Goal: Task Accomplishment & Management: Use online tool/utility

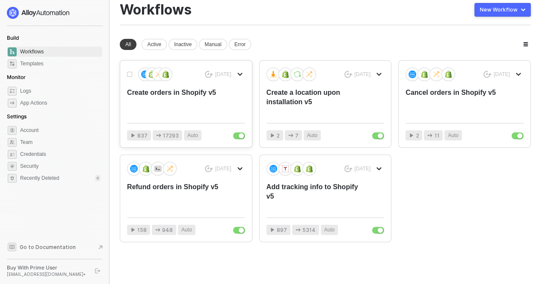
scroll to position [27, 0]
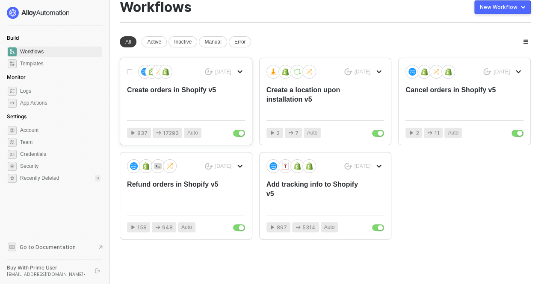
click at [177, 114] on div "29 days ago Create orders in Shopify v5 837 17293 Auto" at bounding box center [186, 101] width 132 height 87
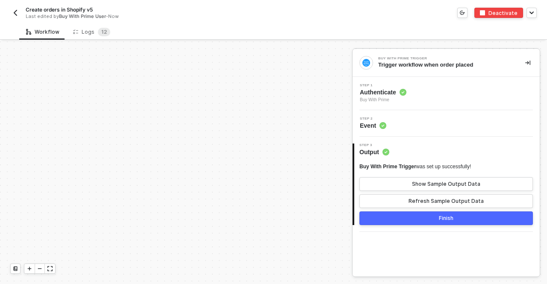
scroll to position [360, 0]
click at [48, 270] on icon "icon-expand" at bounding box center [49, 268] width 5 height 5
drag, startPoint x: 285, startPoint y: 192, endPoint x: 243, endPoint y: 196, distance: 41.7
click at [243, 196] on div "Buy With Prime Trigger Trigger workflow when order placed Account Variables #2 …" at bounding box center [176, 162] width 352 height 243
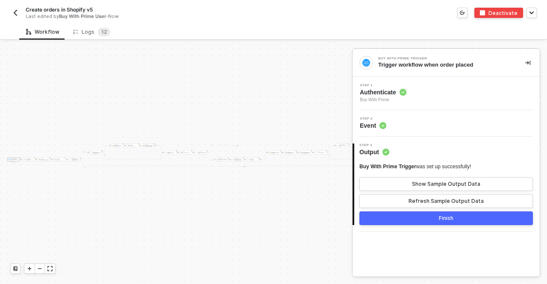
scroll to position [558, 385]
click at [30, 267] on icon "icon-play" at bounding box center [29, 268] width 5 height 5
click at [30, 268] on icon "icon-play" at bounding box center [29, 268] width 5 height 5
click at [257, 250] on div "Buy With Prime Trigger Trigger workflow when order placed Account Variables #2 …" at bounding box center [176, 162] width 352 height 243
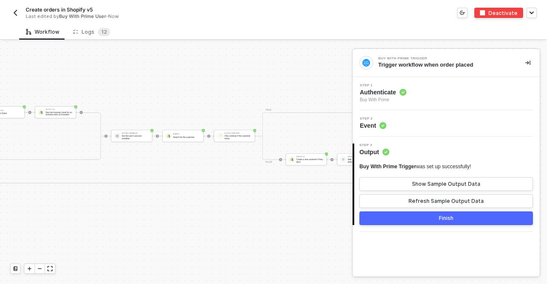
scroll to position [558, 1317]
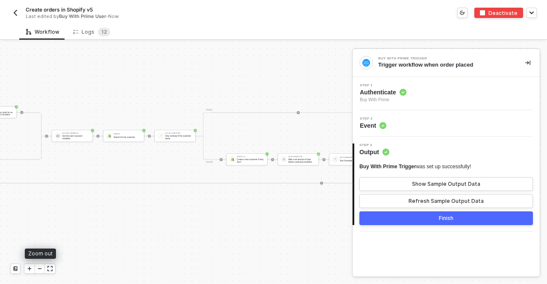
click at [31, 268] on icon "icon-play" at bounding box center [29, 268] width 5 height 5
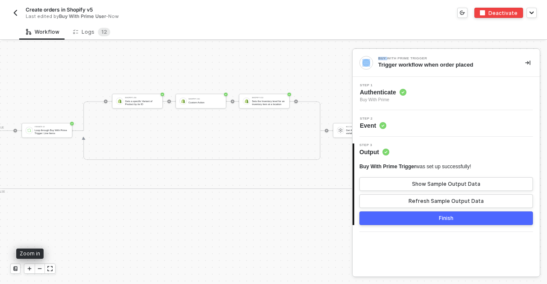
click at [31, 268] on icon "icon-play" at bounding box center [29, 268] width 5 height 5
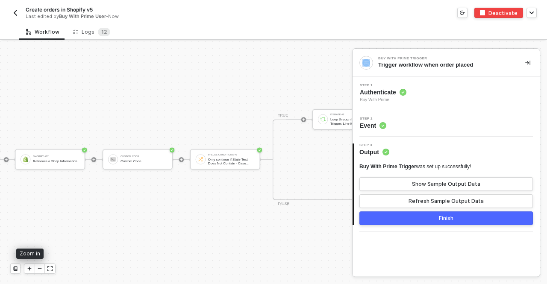
click at [31, 268] on icon "icon-play" at bounding box center [29, 268] width 5 height 5
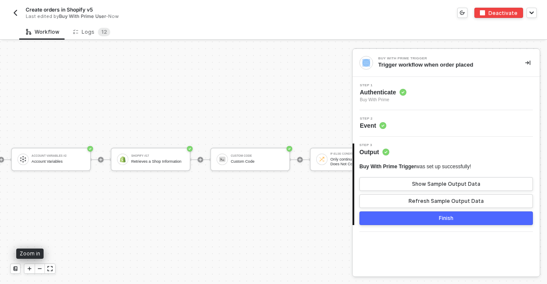
click at [31, 268] on icon "icon-play" at bounding box center [29, 268] width 5 height 5
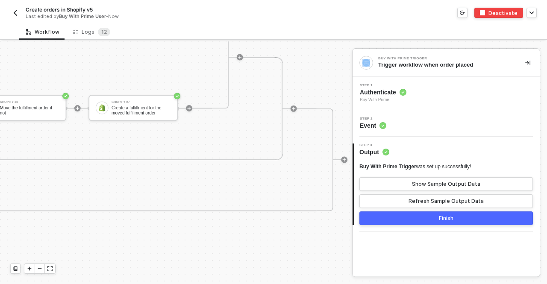
scroll to position [558, 3973]
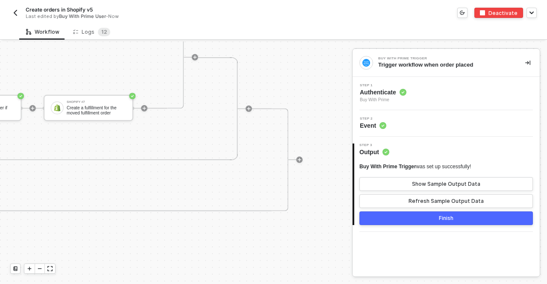
drag, startPoint x: 242, startPoint y: 77, endPoint x: 242, endPoint y: 92, distance: 14.6
click at [242, 92] on div at bounding box center [245, 108] width 14 height 102
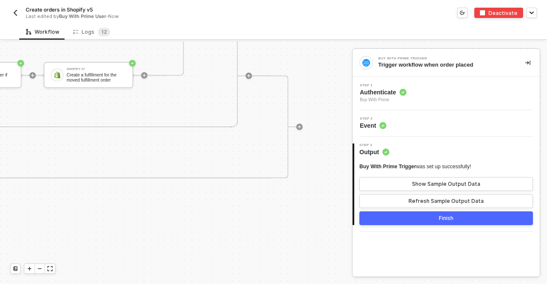
scroll to position [583, 3973]
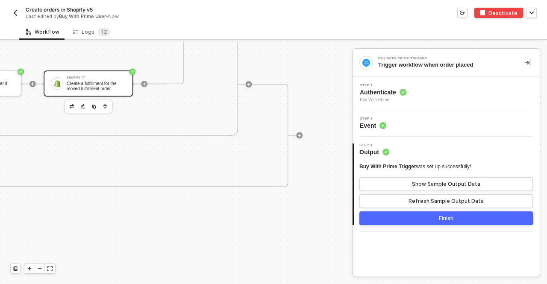
click at [73, 87] on div "Create a fulfillment for the moved fulfillment order" at bounding box center [96, 86] width 59 height 10
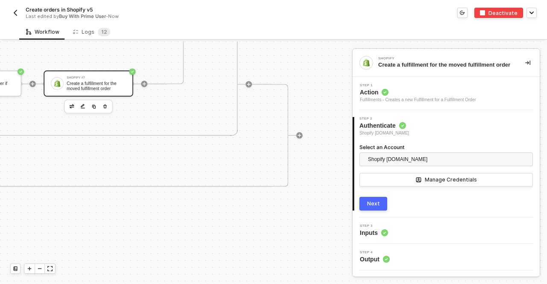
click at [393, 238] on div "3 Step 3 Inputs" at bounding box center [446, 231] width 187 height 27
click at [378, 232] on span "Inputs" at bounding box center [374, 233] width 28 height 9
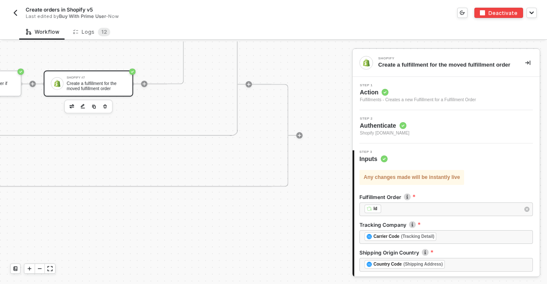
scroll to position [82, 0]
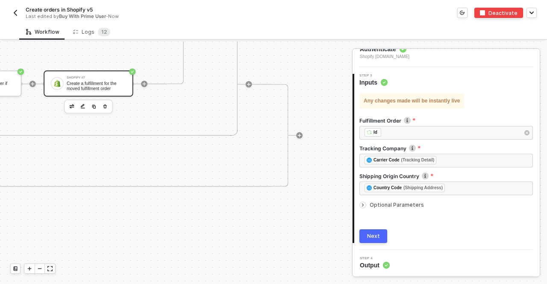
click at [377, 264] on span "Output" at bounding box center [375, 265] width 30 height 9
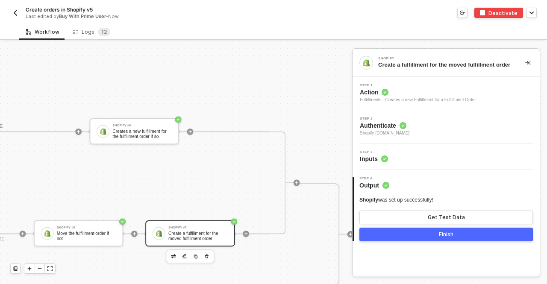
scroll to position [433, 3868]
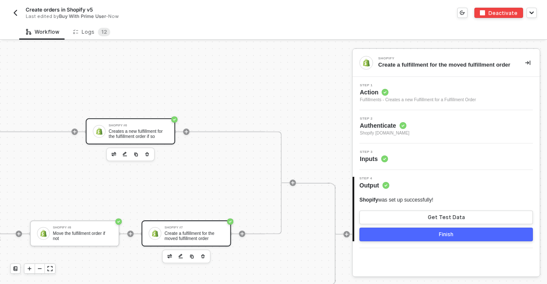
click at [143, 127] on div "Shopify #6" at bounding box center [138, 125] width 59 height 3
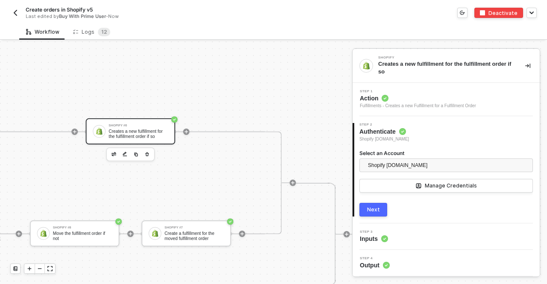
click at [406, 242] on div "Step 3 Inputs" at bounding box center [447, 236] width 185 height 13
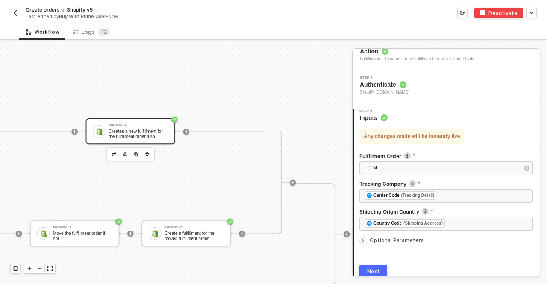
scroll to position [82, 0]
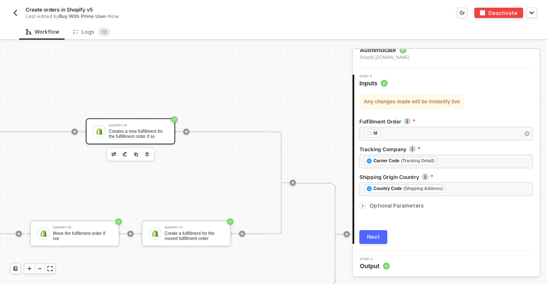
click at [378, 269] on span "Output" at bounding box center [375, 266] width 30 height 9
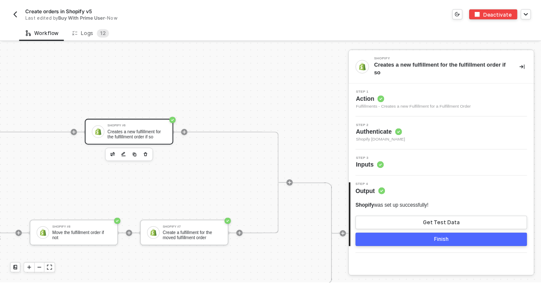
scroll to position [0, 0]
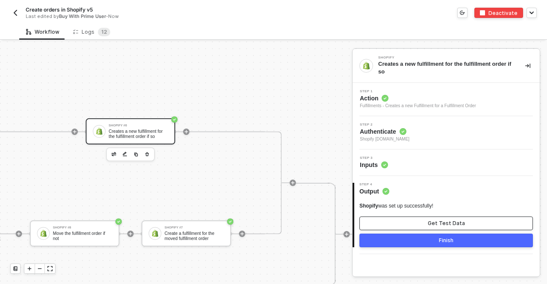
click at [402, 223] on button "Get Test Data" at bounding box center [447, 224] width 174 height 14
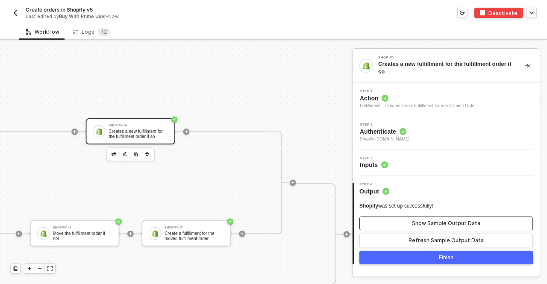
click at [404, 221] on button "Show Sample Output Data" at bounding box center [447, 224] width 174 height 14
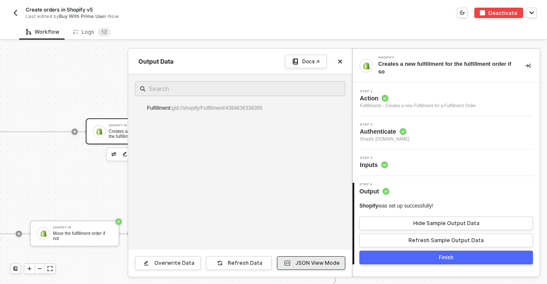
click at [311, 262] on div "JSON View Mode" at bounding box center [317, 263] width 44 height 7
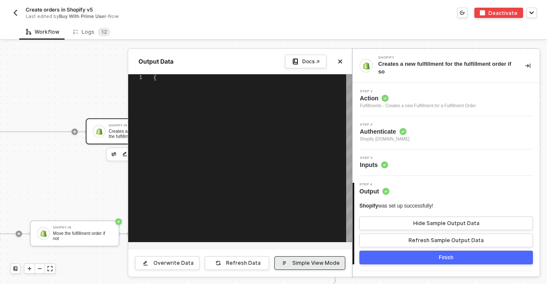
type textarea "{ "fulfillment": "gid://shopify/Fulfillment/4384636338395" }"
click at [311, 262] on div "Simple View Mode" at bounding box center [315, 263] width 47 height 7
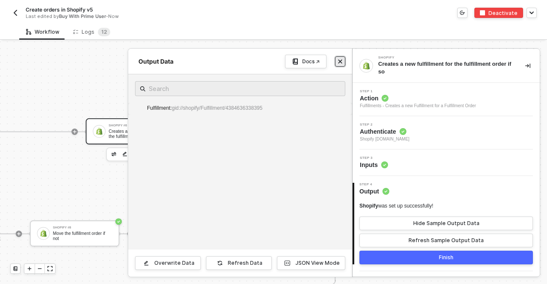
click at [342, 62] on icon "icon-close" at bounding box center [340, 61] width 5 height 5
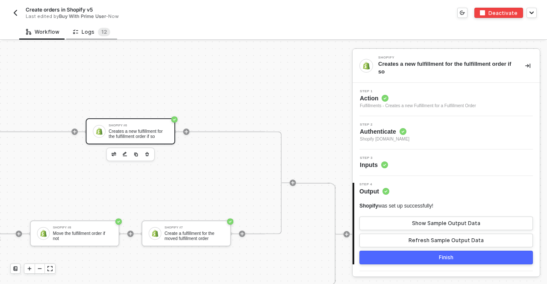
click at [85, 29] on div "Logs 1 2" at bounding box center [91, 32] width 37 height 9
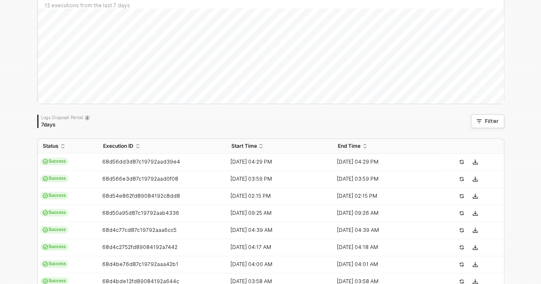
scroll to position [75, 0]
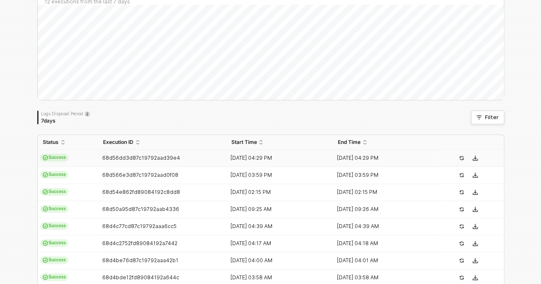
click at [57, 160] on span "Success" at bounding box center [54, 158] width 29 height 8
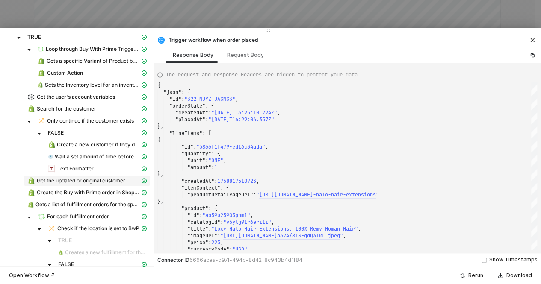
scroll to position [78, 0]
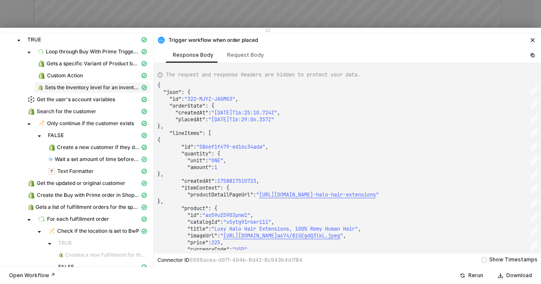
click at [85, 86] on span "Sets the Inventory level for an inventory item at a location" at bounding box center [92, 87] width 95 height 7
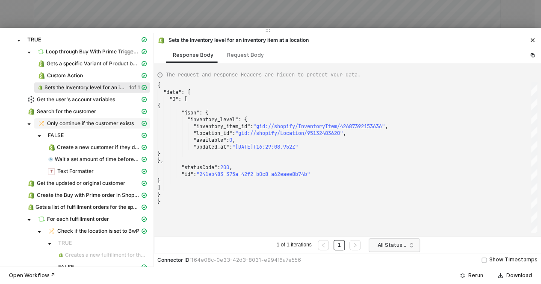
click at [92, 126] on span "Only continue if the customer exists" at bounding box center [90, 123] width 87 height 7
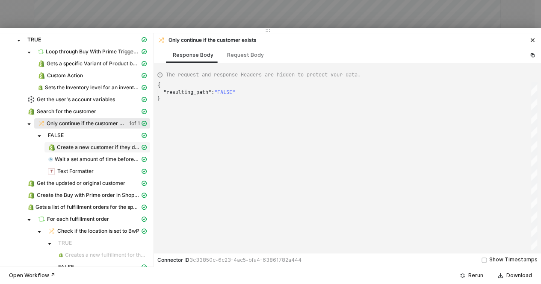
click at [95, 148] on span "Create a new customer if they don't" at bounding box center [98, 147] width 83 height 7
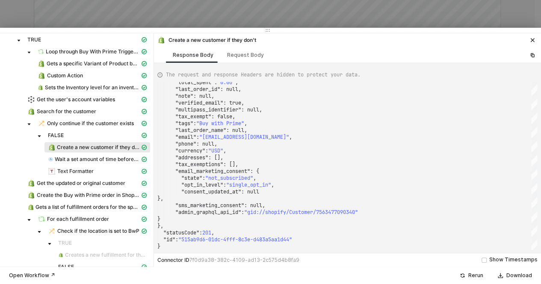
click at [78, 165] on div "Wait a set amount of time before continuing workflow" at bounding box center [76, 160] width 147 height 12
click at [86, 164] on span "Wait a set amount of time before continuing workflow" at bounding box center [97, 159] width 106 height 10
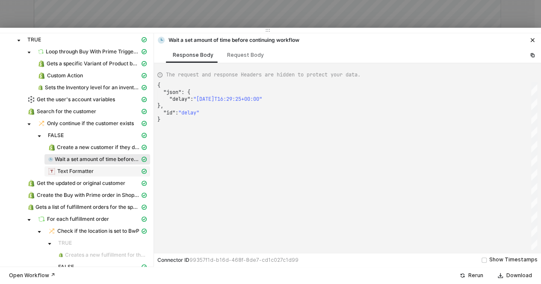
click at [88, 172] on span "Text Formatter" at bounding box center [75, 171] width 36 height 7
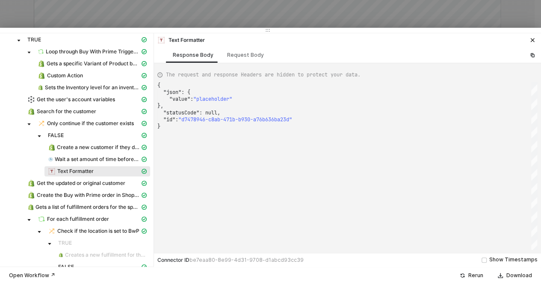
scroll to position [112, 0]
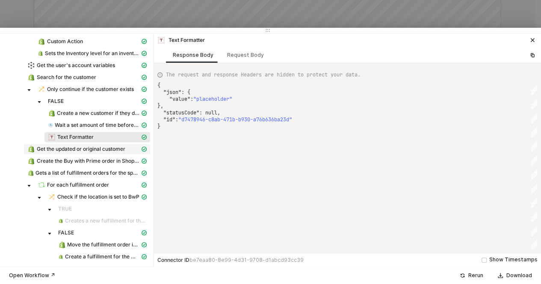
click at [71, 152] on div "Get the updated or original customer" at bounding box center [83, 149] width 112 height 8
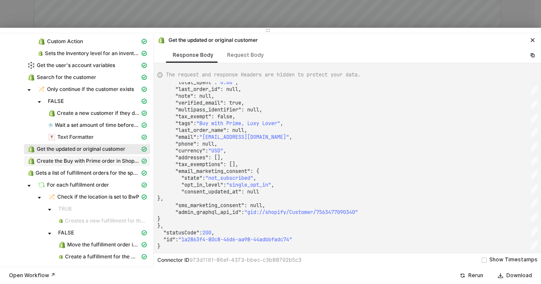
click at [77, 160] on span "Create the Buy with Prime order in Shopify" at bounding box center [88, 161] width 103 height 7
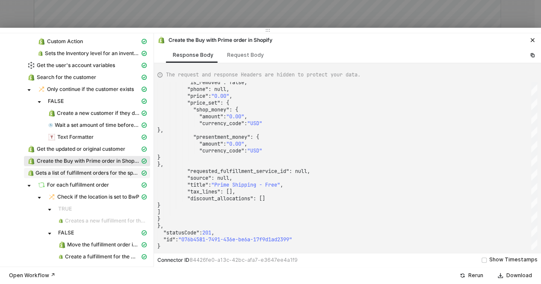
click at [86, 172] on span "Gets a list of fulfillment orders for the specific order" at bounding box center [87, 173] width 104 height 7
type textarea "{ "json": { "fulfillment_orders": [ { "id": 7116973473828, "created_at": "[DATE…"
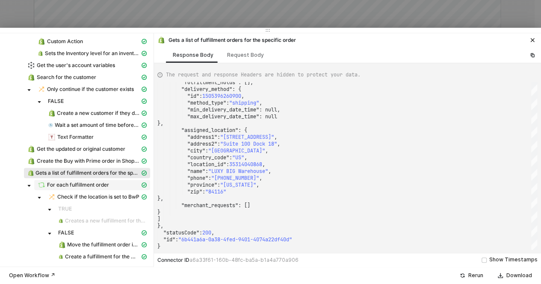
click at [71, 183] on span "For each fulfillment order" at bounding box center [78, 185] width 62 height 7
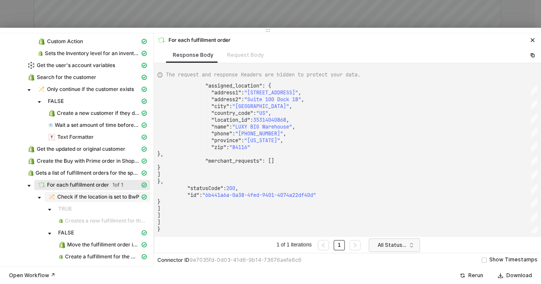
click at [97, 199] on span "Check if the location is set to BwP" at bounding box center [98, 197] width 82 height 7
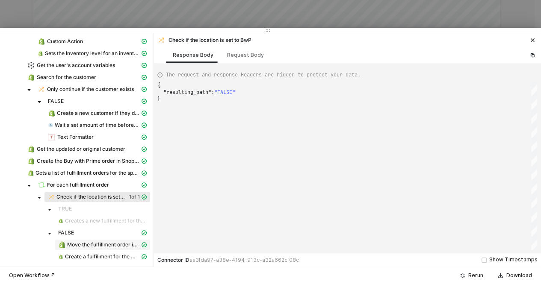
click at [97, 244] on span "Move the fulfillment order if not" at bounding box center [103, 245] width 73 height 7
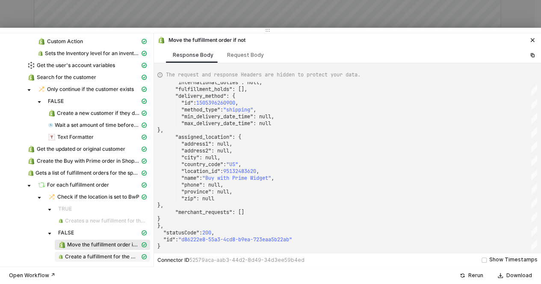
click at [90, 258] on span "Create a fulfillment for the moved fulfillment order" at bounding box center [102, 257] width 75 height 7
type textarea "{ "json": { "fulfillment": "gid://shopify/Fulfillment/5516207915044" }, "status…"
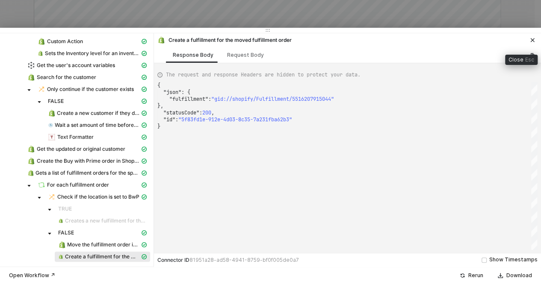
click at [531, 44] on button "button" at bounding box center [532, 40] width 10 height 10
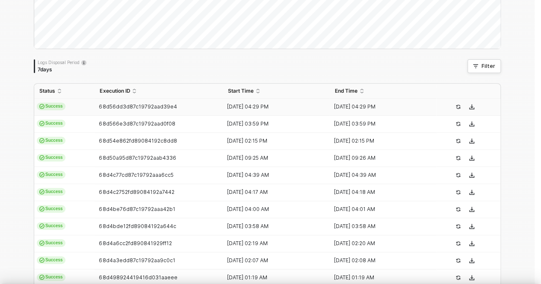
scroll to position [0, 0]
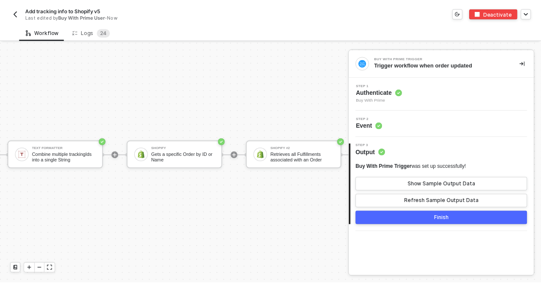
scroll to position [22, 119]
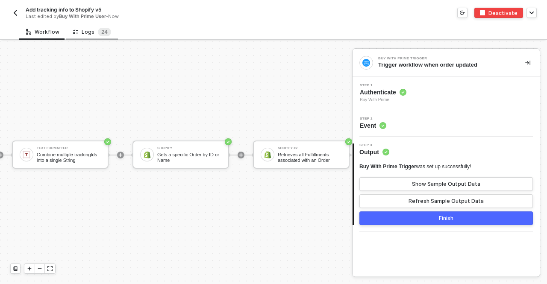
click at [78, 29] on div "Logs 2 4" at bounding box center [92, 32] width 38 height 9
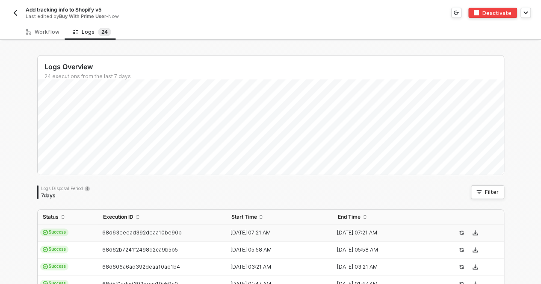
click at [50, 231] on span "Success" at bounding box center [54, 233] width 29 height 8
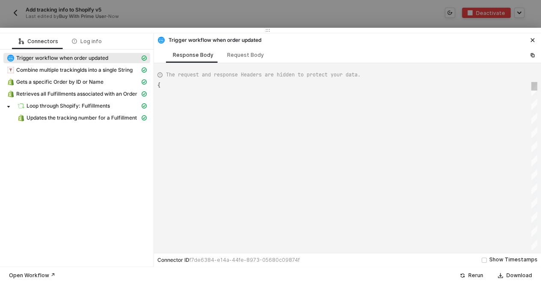
type textarea "{ "json": { "id": "322-MJYZ-JAGMG3", "orderState": { "createdAt": "2025-09-25T1…"
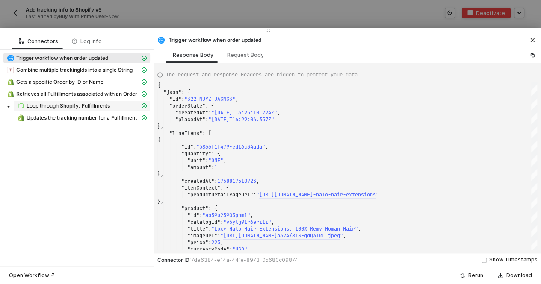
click at [98, 103] on span "Loop through Shopify: Fulfillments" at bounding box center [68, 106] width 83 height 7
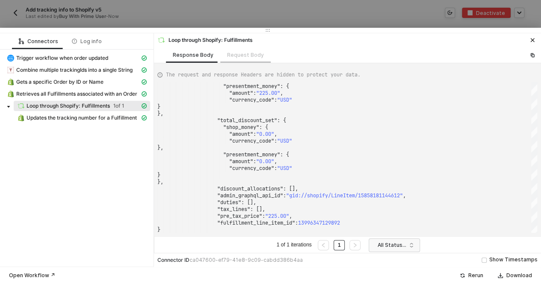
click at [249, 56] on div "Request Body" at bounding box center [245, 55] width 50 height 16
click at [526, 40] on div "Loop through Shopify: Fulfillments" at bounding box center [347, 39] width 387 height 12
click at [534, 41] on icon "icon-close" at bounding box center [532, 40] width 5 height 5
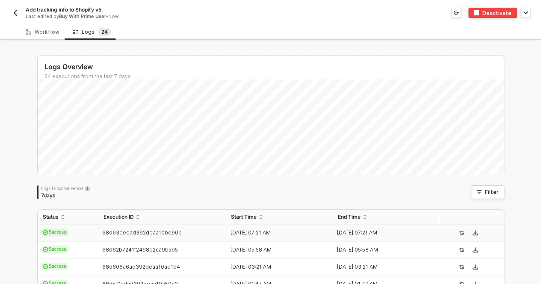
click at [13, 13] on img "button" at bounding box center [15, 12] width 7 height 7
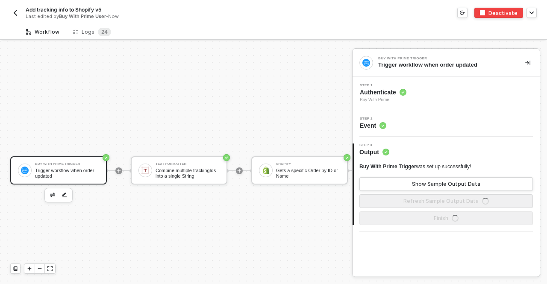
scroll to position [22, 0]
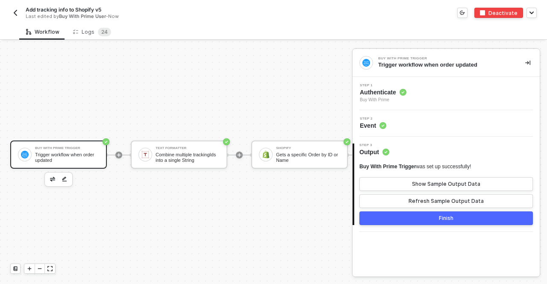
click at [19, 15] on button "button" at bounding box center [15, 13] width 10 height 10
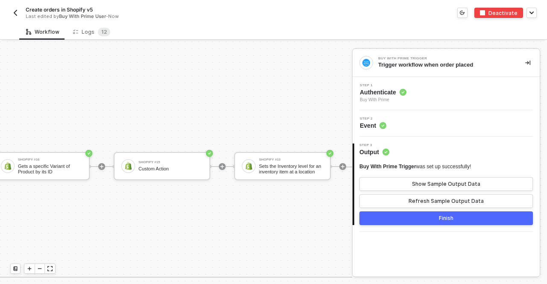
scroll to position [441, 840]
click at [154, 171] on div "Custom Action" at bounding box center [171, 169] width 64 height 6
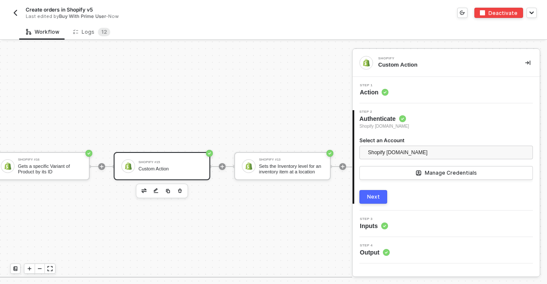
click at [388, 230] on div "Step 3 Inputs" at bounding box center [447, 224] width 185 height 13
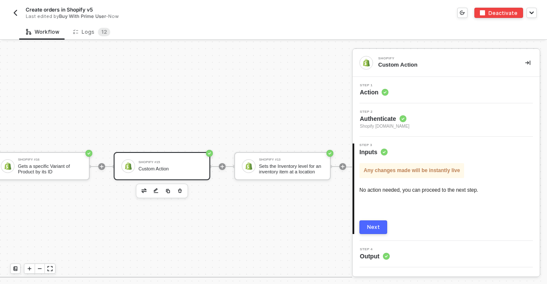
click at [390, 255] on circle at bounding box center [386, 256] width 6 height 6
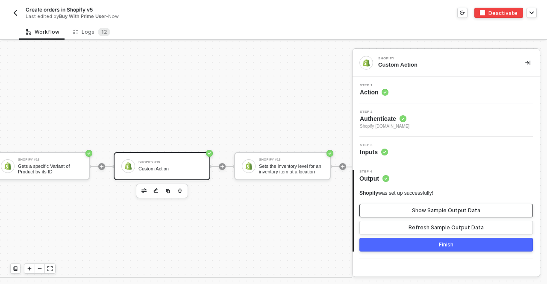
click at [416, 211] on div "Show Sample Output Data" at bounding box center [446, 210] width 68 height 7
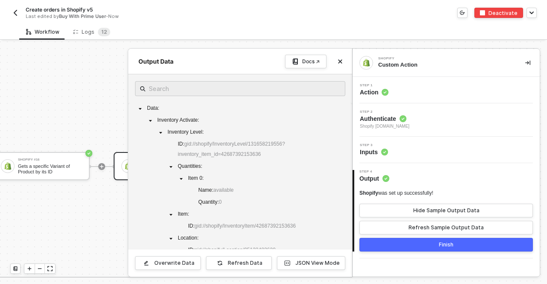
scroll to position [7, 0]
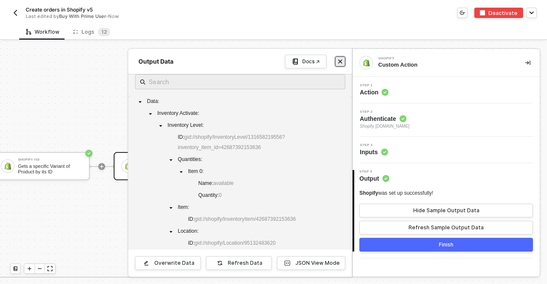
click at [339, 65] on button "Close" at bounding box center [340, 61] width 10 height 10
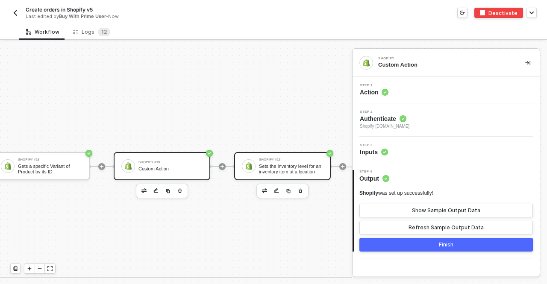
click at [273, 173] on div "Sets the Inventory level for an inventory item at a location" at bounding box center [291, 169] width 64 height 11
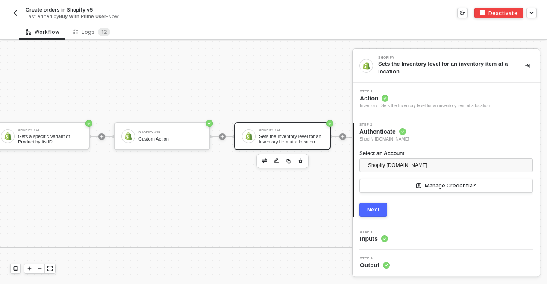
scroll to position [473, 840]
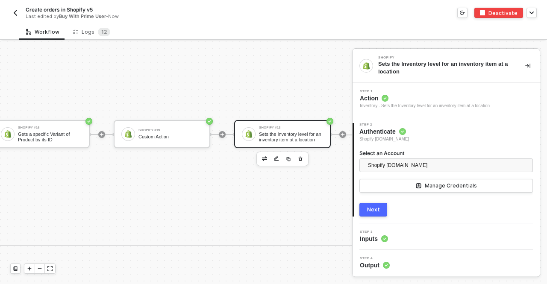
drag, startPoint x: 112, startPoint y: 278, endPoint x: 92, endPoint y: 276, distance: 19.7
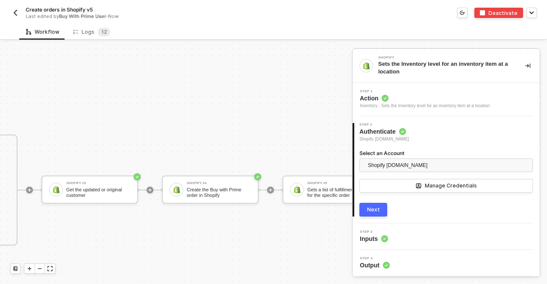
scroll to position [473, 2046]
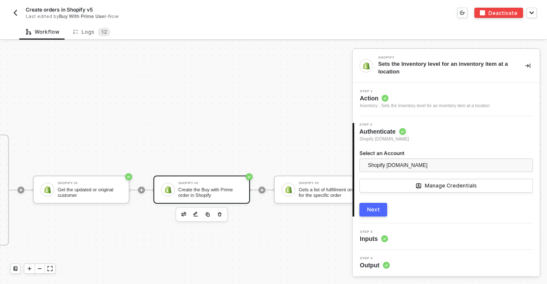
click at [213, 188] on div "Create the Buy with Prime order in Shopify" at bounding box center [210, 192] width 64 height 11
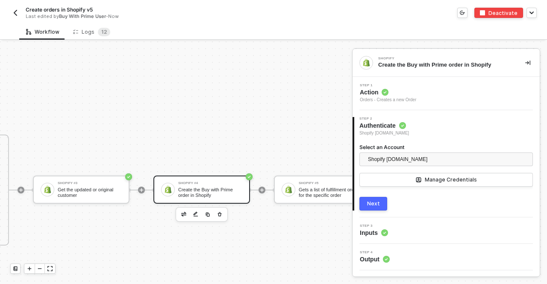
click at [390, 236] on div "Step 3 Inputs" at bounding box center [447, 230] width 185 height 13
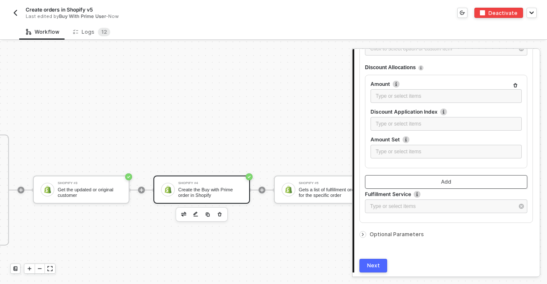
scroll to position [1210, 0]
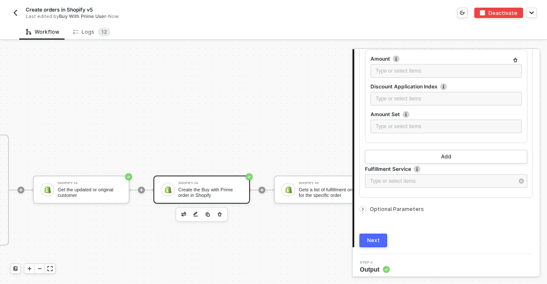
click at [381, 261] on span "Step 4" at bounding box center [375, 262] width 30 height 3
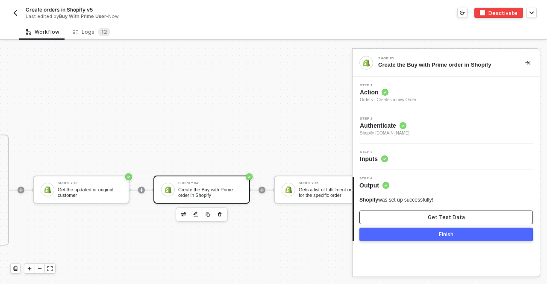
click at [423, 221] on button "Get Test Data" at bounding box center [447, 218] width 174 height 14
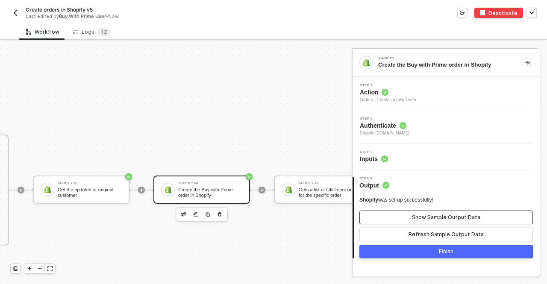
click at [428, 215] on div "Show Sample Output Data" at bounding box center [446, 217] width 68 height 7
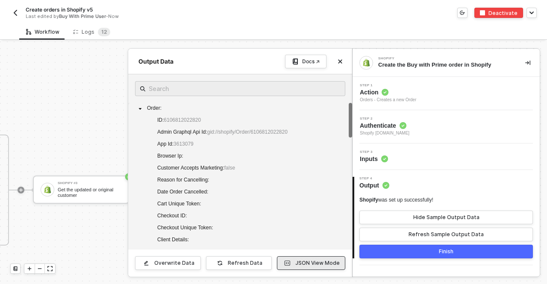
click at [298, 260] on button "JSON View Mode" at bounding box center [311, 264] width 68 height 14
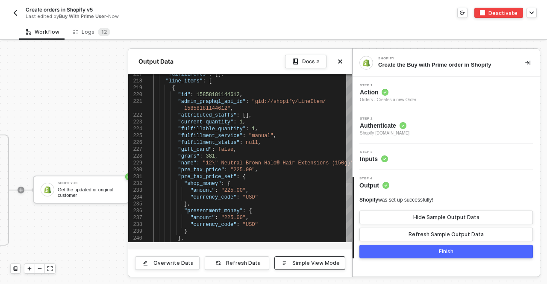
drag, startPoint x: 348, startPoint y: 112, endPoint x: 345, endPoint y: 191, distance: 79.6
click at [345, 191] on div ""price" : "225.00" , }, } "currency_code" : "USD" "amount" : "225.00" , "presen…" at bounding box center [253, 158] width 199 height 168
type textarea ""gift_card": false, "grams": 381, "name": "12\" Neutral Brown Halo® Hair Extens…"
click at [308, 165] on span ""12\" Neutral Brown Halo® Hair Extensions (150g)"" at bounding box center [278, 163] width 151 height 6
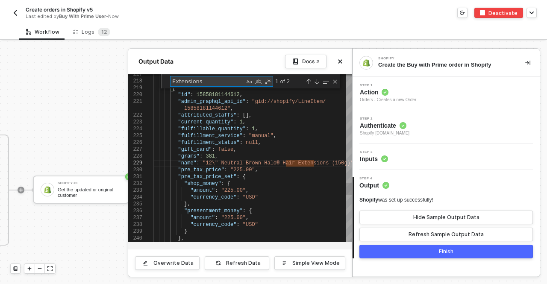
type textarea "c"
type textarea ""checkout_id": null, "checkout_token": null, "client_details": null, "closed_at…"
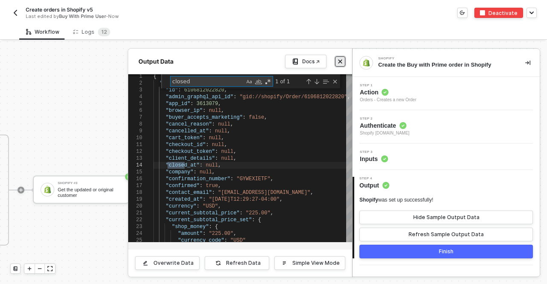
type textarea "closed"
click at [341, 64] on button "Close" at bounding box center [340, 61] width 10 height 10
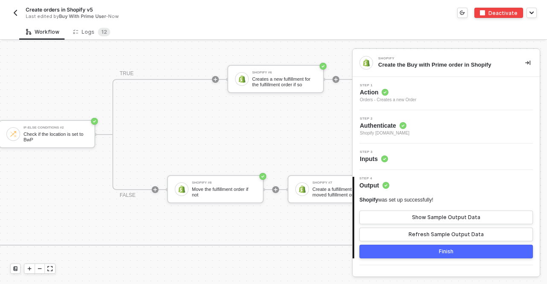
scroll to position [473, 2616]
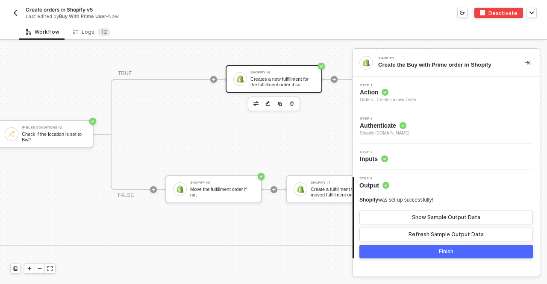
click at [295, 82] on div "Creates a new fulfillment for the fulfillment order if so" at bounding box center [283, 82] width 64 height 11
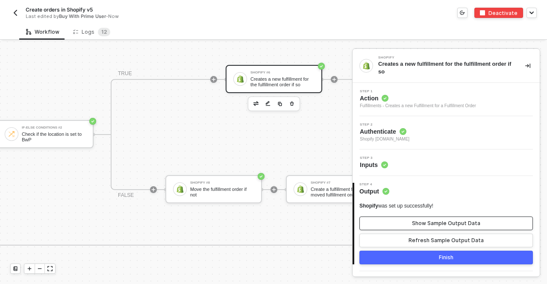
click at [430, 225] on div "Show Sample Output Data" at bounding box center [446, 223] width 68 height 7
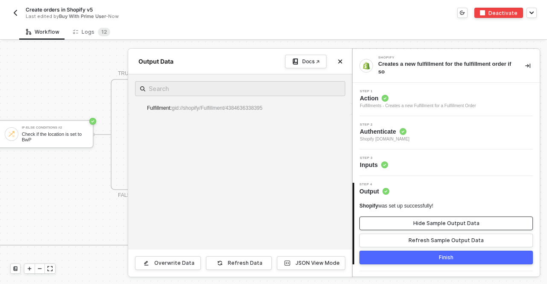
click at [431, 226] on div "Hide Sample Output Data" at bounding box center [446, 223] width 66 height 7
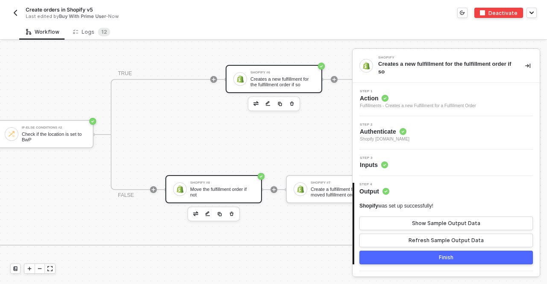
click at [223, 195] on div "Move the fulfillment order if not" at bounding box center [222, 192] width 64 height 11
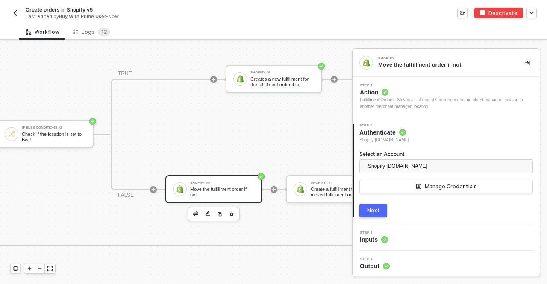
click at [407, 258] on div "Step 4 Output" at bounding box center [447, 264] width 185 height 13
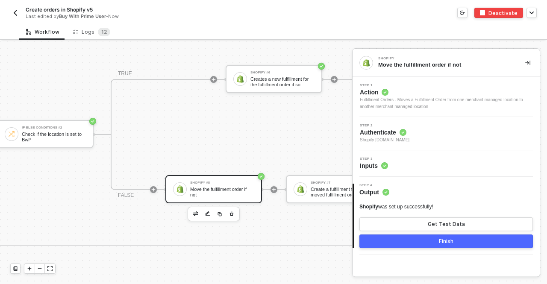
scroll to position [0, 0]
click at [428, 227] on button "Get Test Data" at bounding box center [447, 225] width 174 height 14
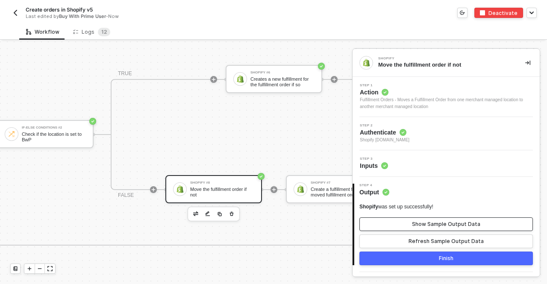
click at [428, 227] on div "Show Sample Output Data" at bounding box center [446, 224] width 68 height 7
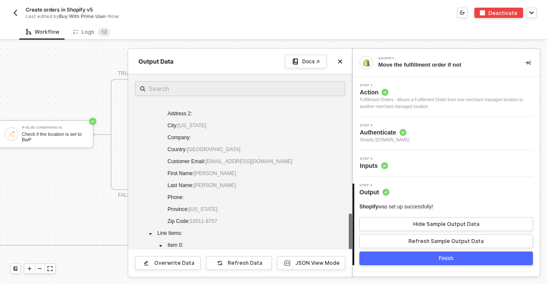
scroll to position [210, 0]
click at [339, 63] on icon "icon-close" at bounding box center [341, 62] width 4 height 4
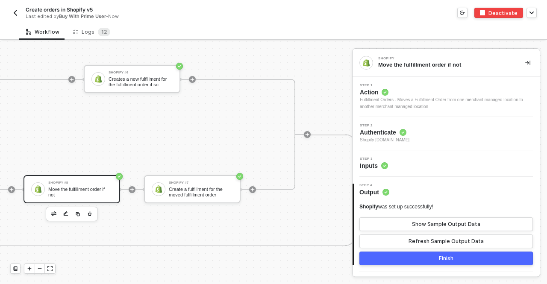
scroll to position [473, 2764]
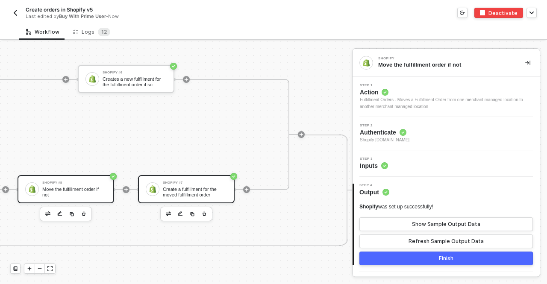
click at [180, 185] on div "Shopify #7 Create a fulfillment for the moved fulfillment order" at bounding box center [195, 189] width 64 height 16
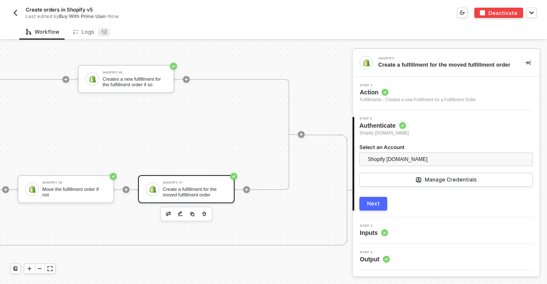
click at [394, 257] on div "Step 4 Output" at bounding box center [447, 257] width 185 height 13
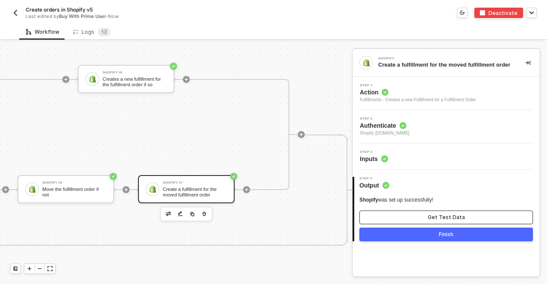
click at [421, 213] on button "Get Test Data" at bounding box center [447, 218] width 174 height 14
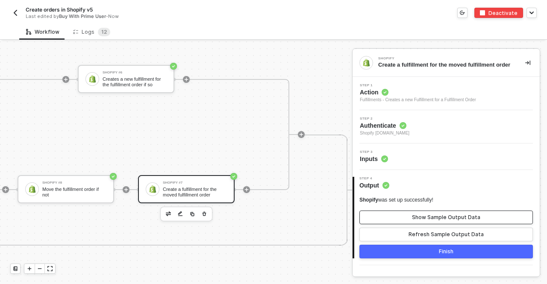
click at [410, 221] on button "Show Sample Output Data" at bounding box center [447, 218] width 174 height 14
